Goal: Task Accomplishment & Management: Use online tool/utility

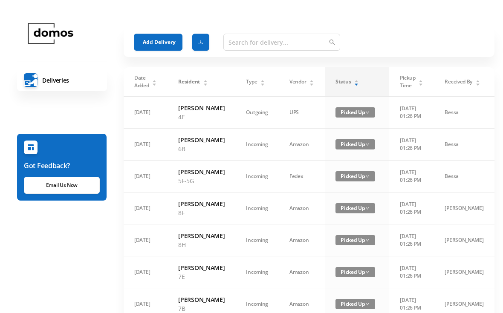
click at [338, 81] on div "Status" at bounding box center [346, 82] width 23 height 8
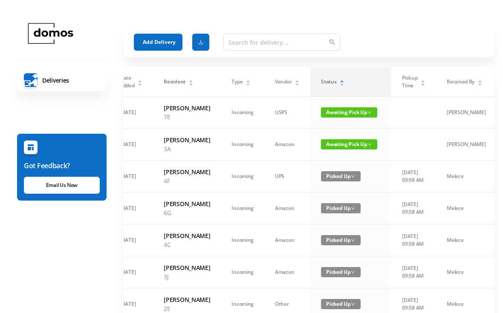
click at [344, 83] on div "Status" at bounding box center [332, 82] width 23 height 8
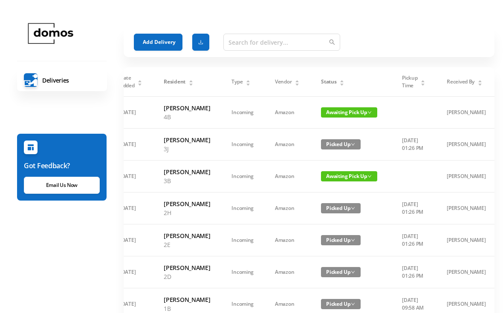
click at [344, 78] on div "Status" at bounding box center [332, 82] width 23 height 8
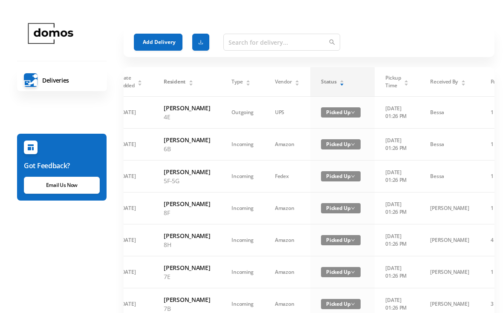
click at [344, 79] on div "Status" at bounding box center [332, 82] width 23 height 8
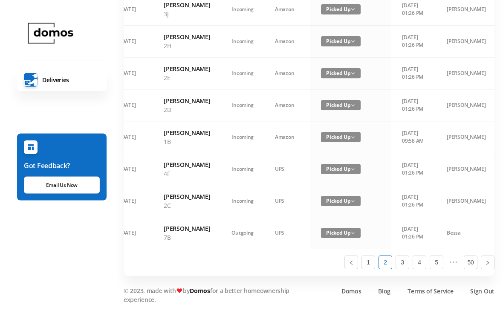
scroll to position [650, 0]
click at [365, 269] on link "1" at bounding box center [368, 262] width 13 height 13
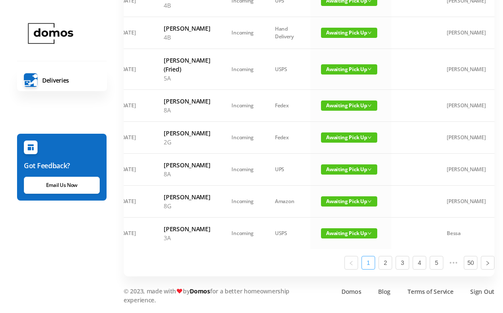
scroll to position [623, 0]
click at [349, 207] on span "Awaiting Pick Up" at bounding box center [349, 201] width 56 height 10
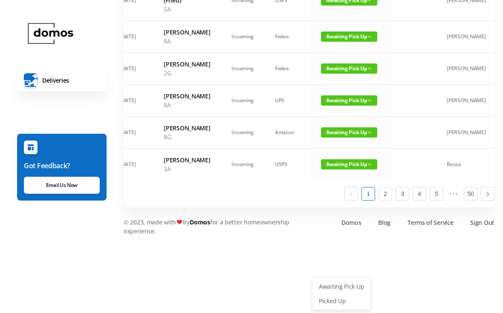
click at [336, 294] on link "Picked Up" at bounding box center [340, 301] width 55 height 14
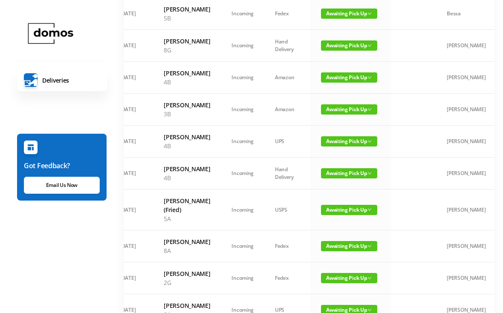
scroll to position [354, 0]
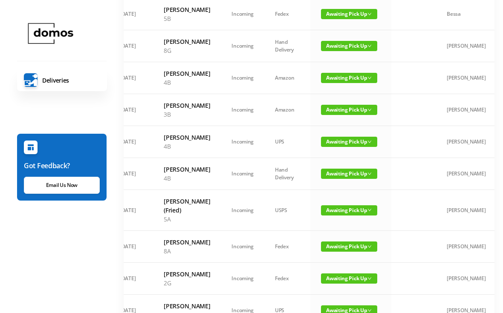
click at [339, 51] on span "Awaiting Pick Up" at bounding box center [349, 46] width 56 height 10
click at [331, 164] on link "Picked Up" at bounding box center [340, 161] width 55 height 14
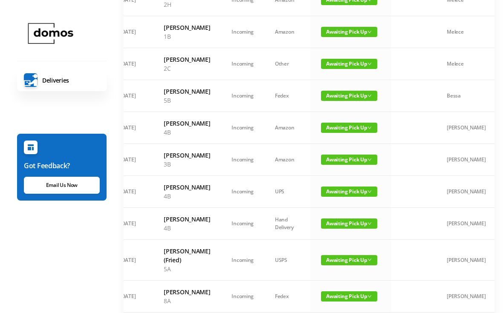
scroll to position [272, 0]
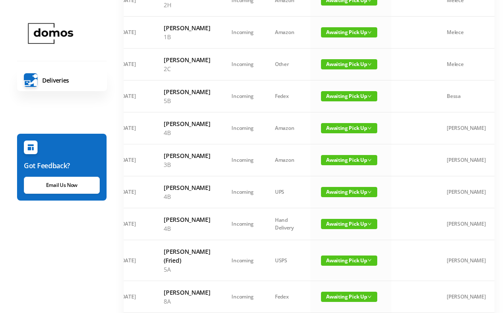
click at [335, 69] on span "Awaiting Pick Up" at bounding box center [349, 64] width 56 height 10
click at [335, 165] on link "Picked Up" at bounding box center [340, 162] width 55 height 14
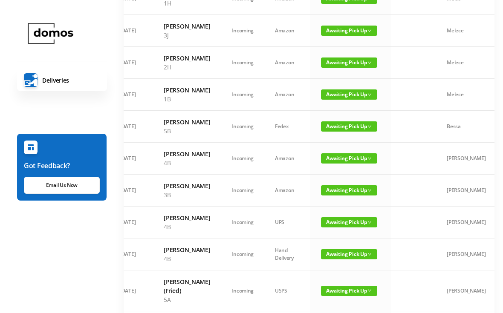
scroll to position [211, 0]
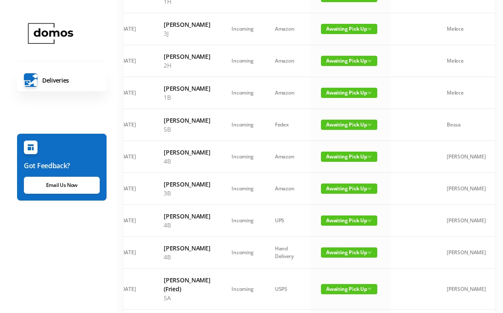
click at [343, 66] on span "Awaiting Pick Up" at bounding box center [349, 61] width 56 height 10
click at [336, 141] on link "Picked Up" at bounding box center [340, 140] width 55 height 14
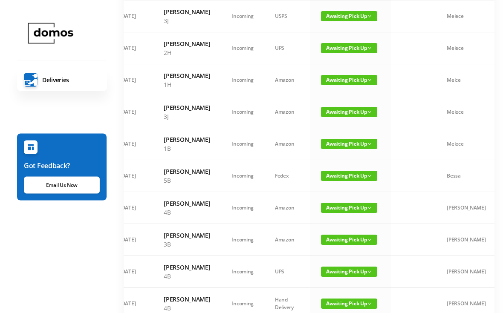
scroll to position [128, 0]
click at [341, 53] on span "Awaiting Pick Up" at bounding box center [349, 48] width 56 height 10
click at [334, 103] on link "Picked Up" at bounding box center [340, 101] width 55 height 14
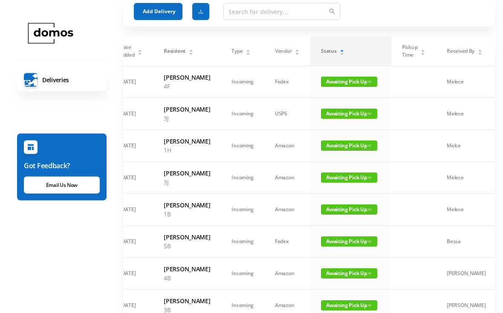
scroll to position [0, 0]
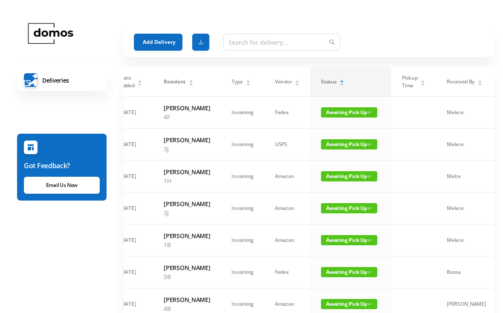
click at [162, 38] on button "Add Delivery" at bounding box center [158, 42] width 49 height 17
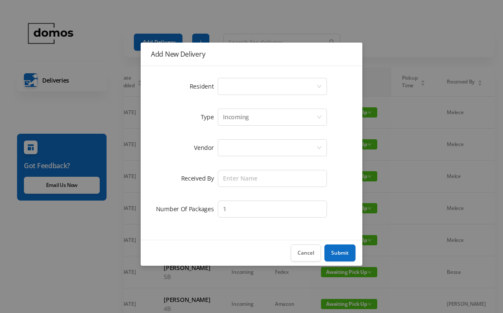
click at [255, 87] on div "Select a person" at bounding box center [269, 86] width 93 height 16
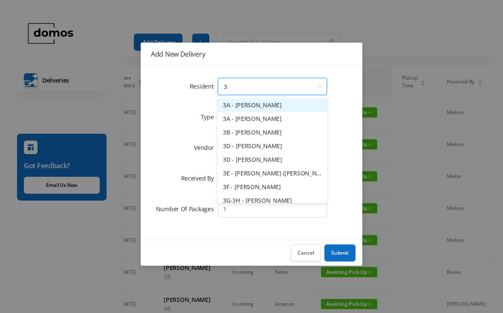
type input "3b"
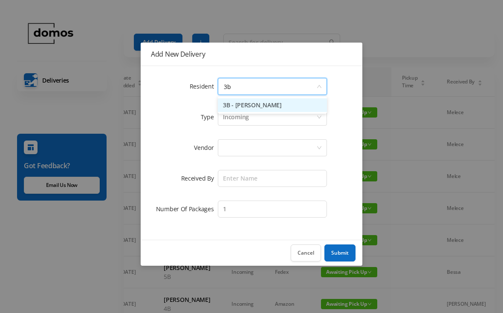
click at [282, 106] on li "3B - [PERSON_NAME]" at bounding box center [272, 105] width 109 height 14
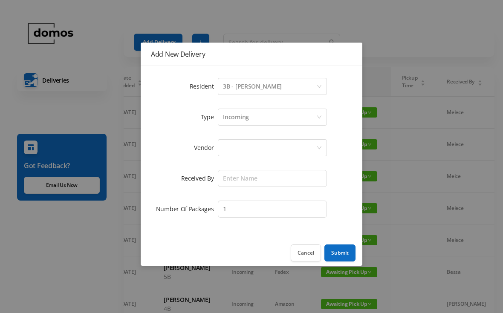
click at [267, 144] on div at bounding box center [269, 148] width 93 height 16
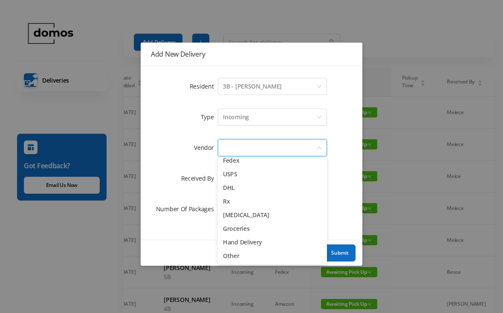
scroll to position [33, 0]
click at [236, 255] on li "Other" at bounding box center [272, 256] width 109 height 14
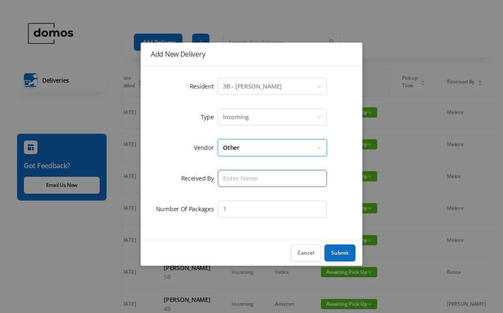
click at [269, 178] on input "text" at bounding box center [272, 178] width 109 height 17
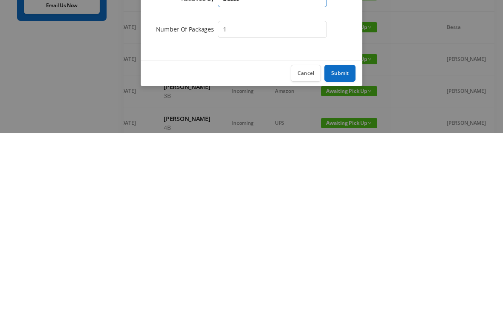
scroll to position [69, 0]
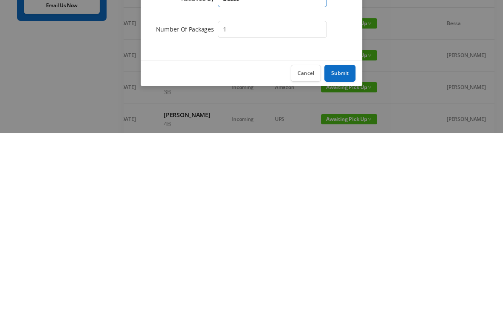
type input "Bessa"
click at [339, 244] on button "Submit" at bounding box center [339, 252] width 31 height 17
